Goal: Check status: Check status

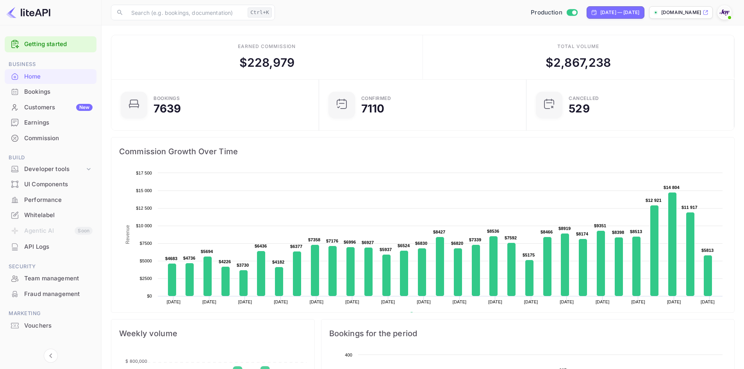
scroll to position [121, 197]
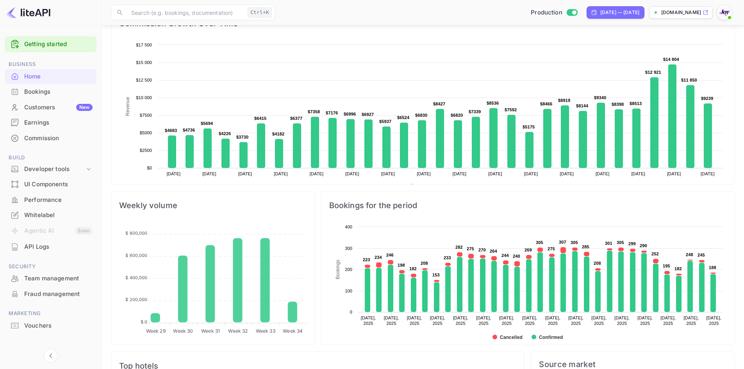
scroll to position [151, 0]
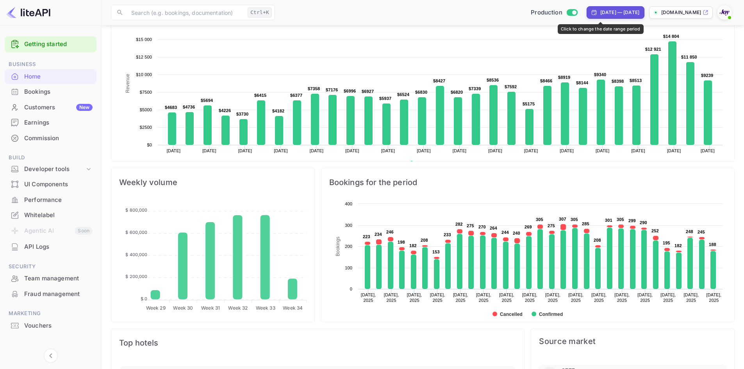
click at [626, 12] on div "[DATE] — [DATE]" at bounding box center [619, 12] width 39 height 7
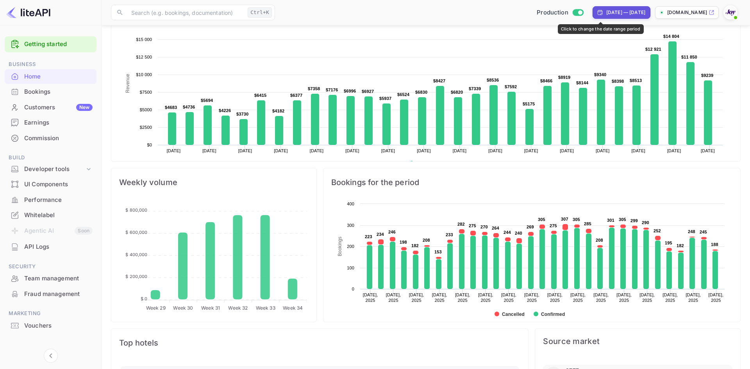
select select "6"
select select "2025"
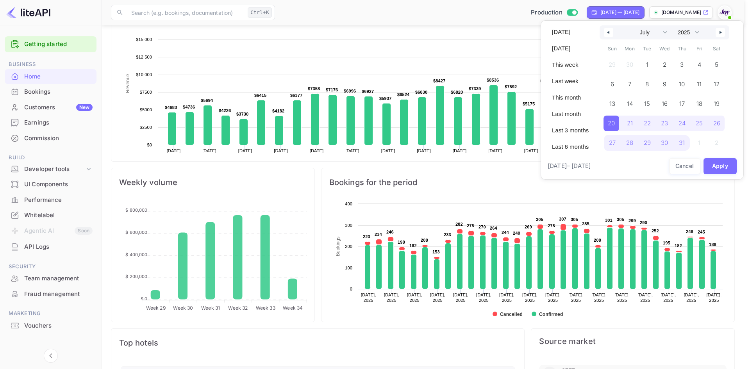
click at [499, 168] on div at bounding box center [375, 184] width 750 height 369
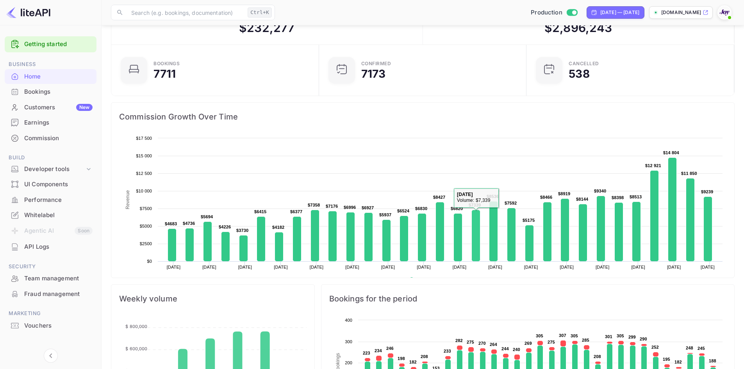
scroll to position [34, 0]
click at [584, 122] on span "Commission Growth Over Time" at bounding box center [422, 117] width 607 height 12
